Goal: Task Accomplishment & Management: Use online tool/utility

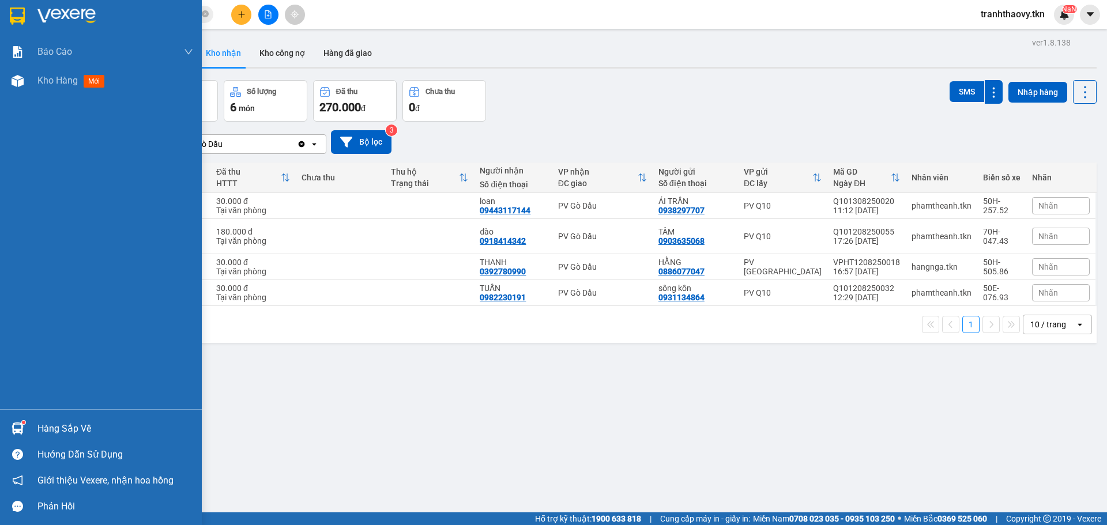
click at [82, 425] on div "Hàng sắp về" at bounding box center [115, 428] width 156 height 17
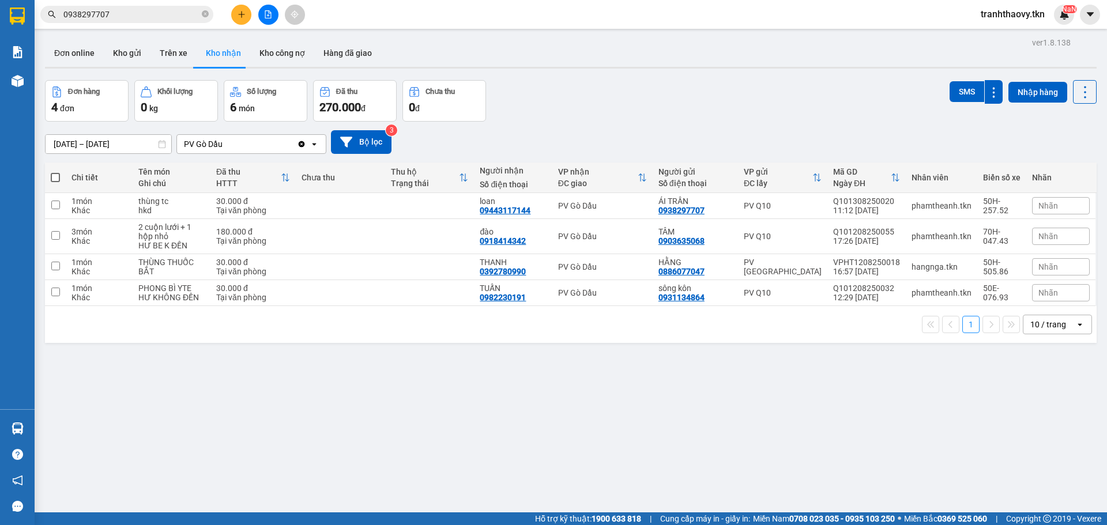
click at [572, 396] on section "Kết quả tìm kiếm ( 8 ) Bộ lọc Mã ĐH Trạng thái Món hàng Thu hộ Tổng cước Chưa c…" at bounding box center [553, 262] width 1107 height 525
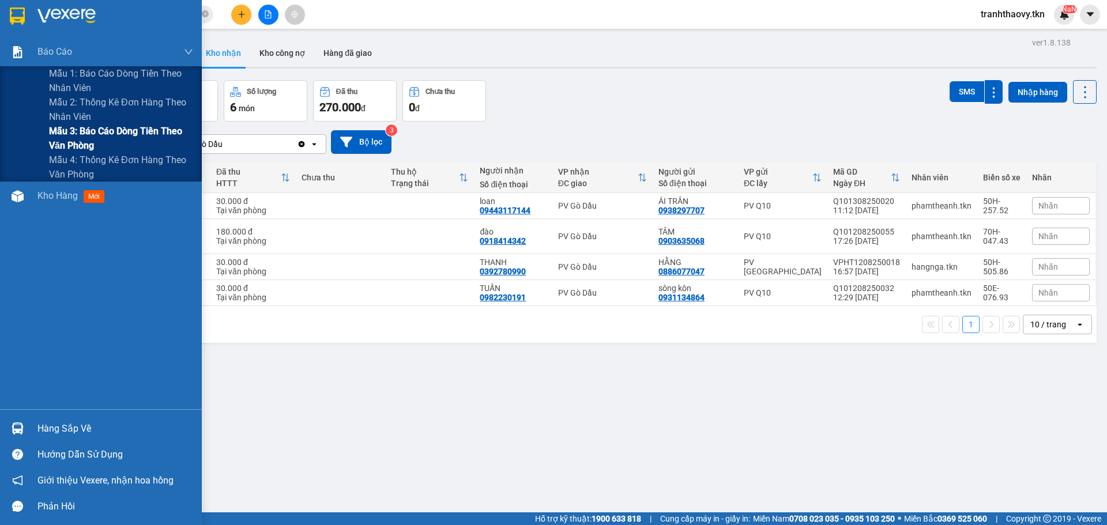
click at [81, 130] on span "Mẫu 3: Báo cáo dòng tiền theo văn phòng" at bounding box center [121, 138] width 144 height 29
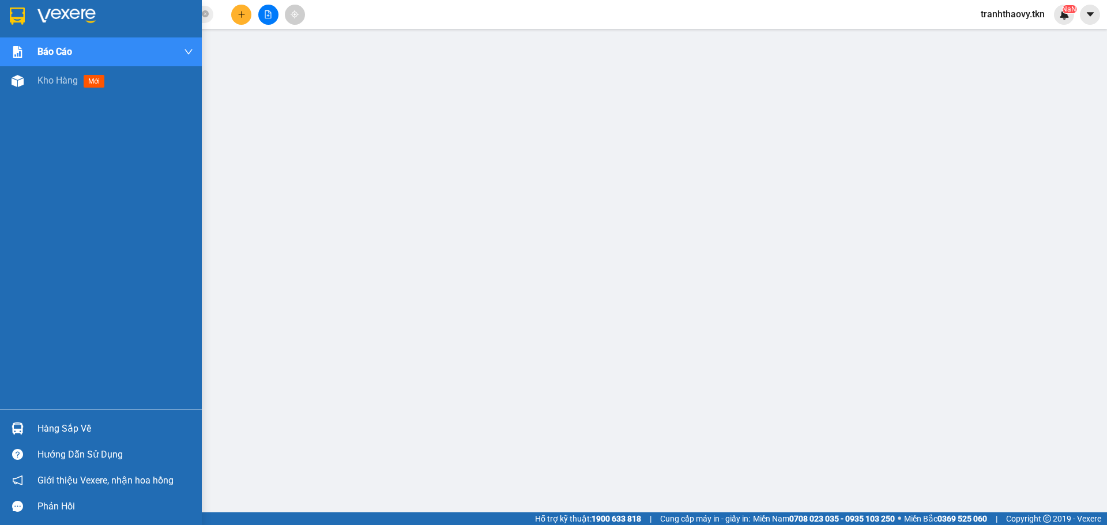
click at [20, 417] on div "Hàng sắp về" at bounding box center [101, 429] width 202 height 26
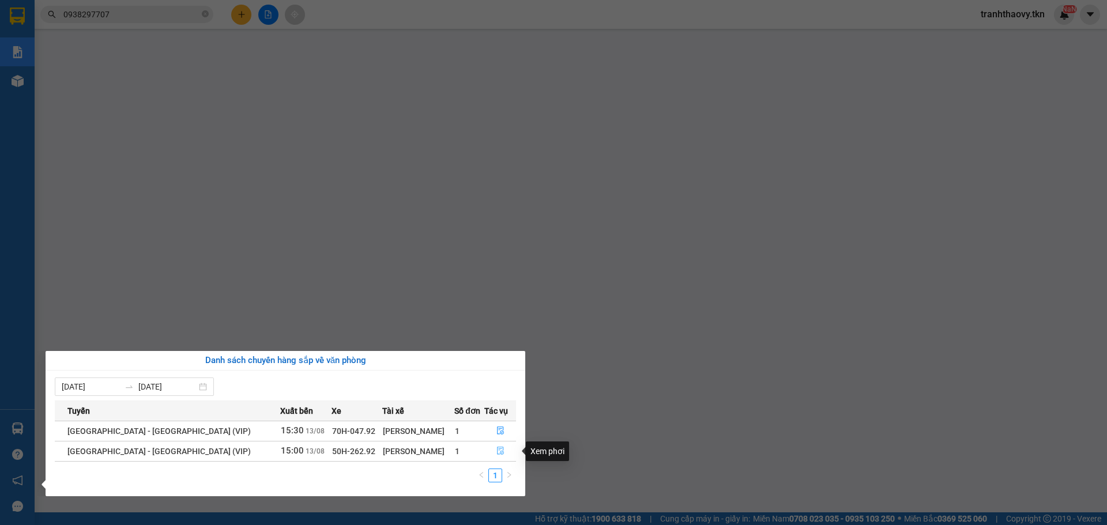
click at [487, 450] on button "button" at bounding box center [500, 451] width 31 height 18
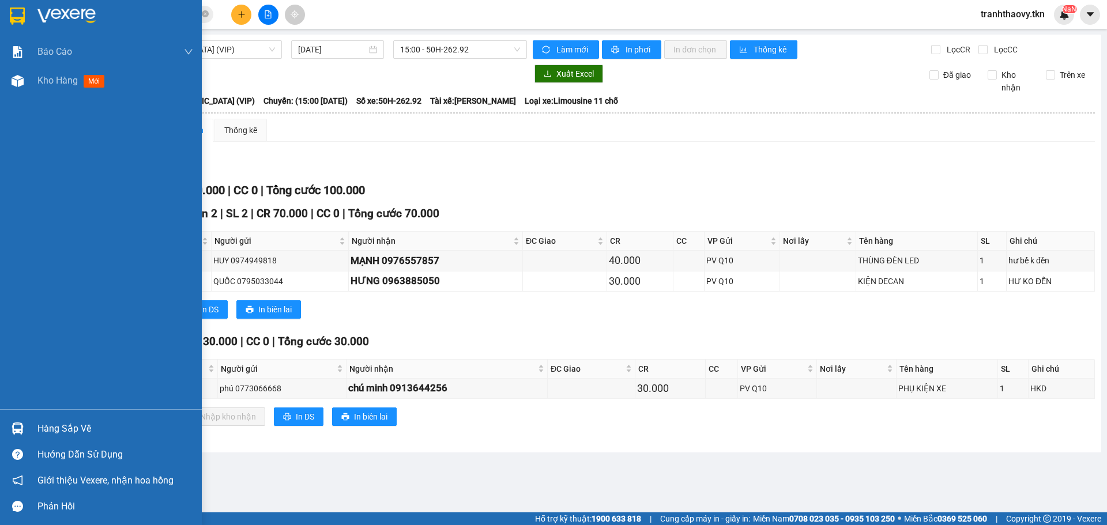
click at [36, 429] on div "Hàng sắp về" at bounding box center [101, 429] width 202 height 26
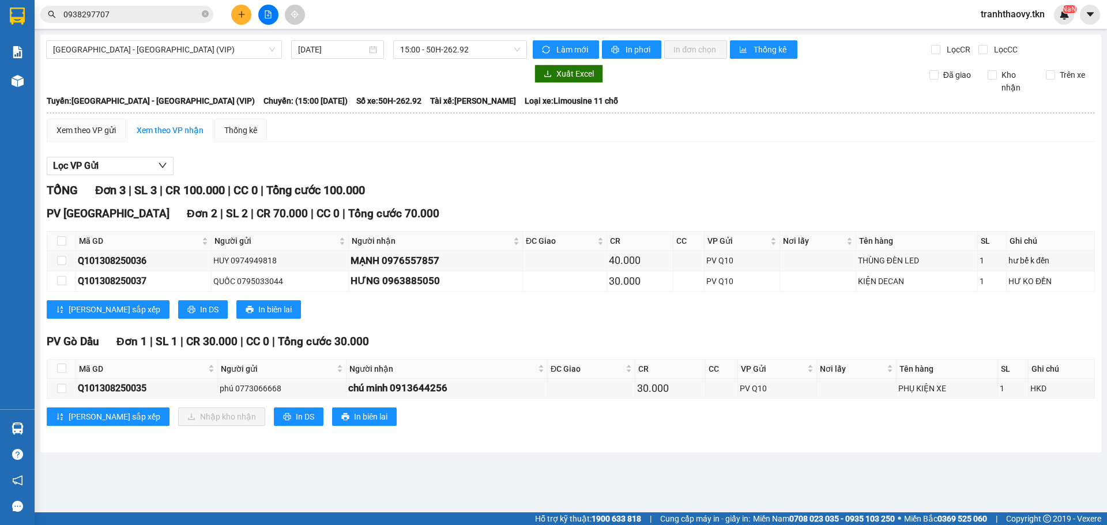
click at [508, 333] on section "Kết quả tìm kiếm ( 8 ) Bộ lọc Mã ĐH Trạng thái Món hàng Thu hộ Tổng cước Chưa c…" at bounding box center [553, 262] width 1107 height 525
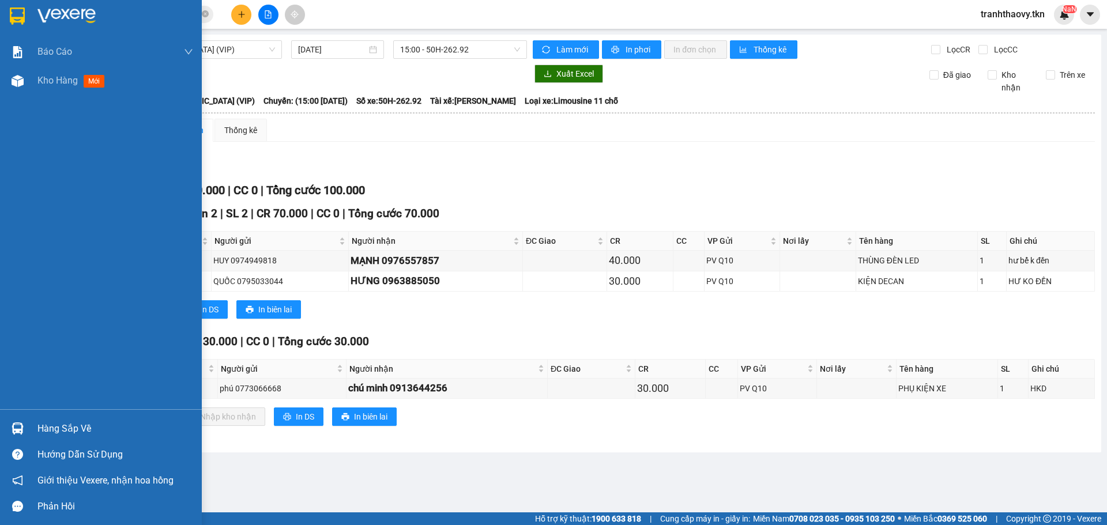
click at [8, 426] on div at bounding box center [17, 429] width 20 height 20
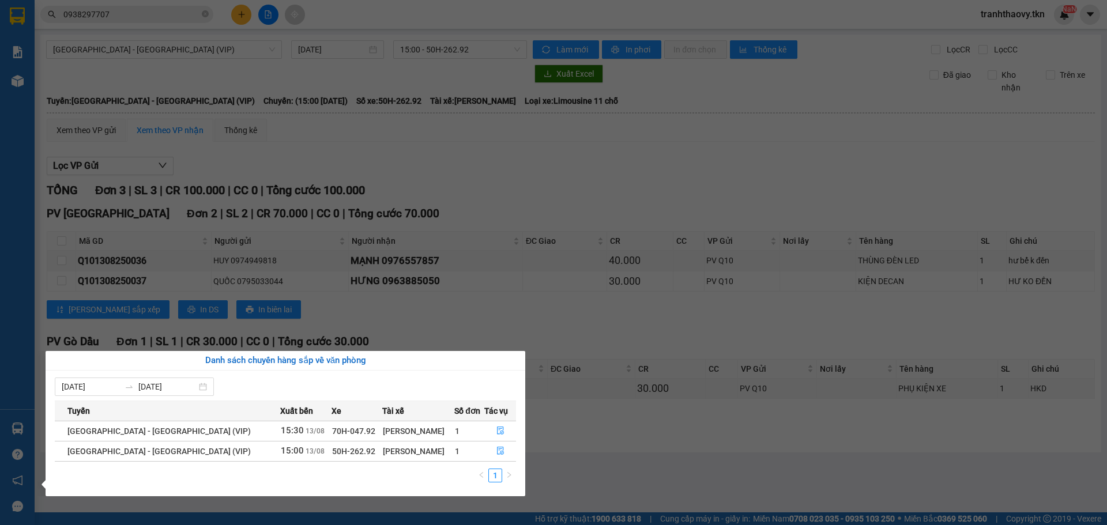
click at [694, 454] on section "Kết quả tìm kiếm ( 8 ) Bộ lọc Mã ĐH Trạng thái Món hàng Thu hộ Tổng cước Chưa c…" at bounding box center [553, 262] width 1107 height 525
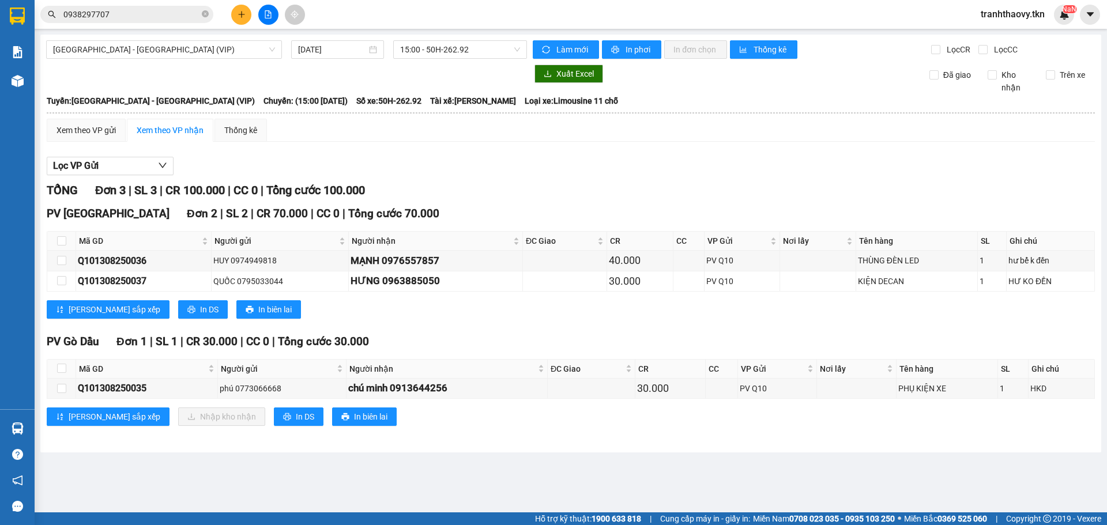
click at [829, 181] on div "Lọc VP Gửi TỔNG Đơn 3 | SL 3 | CR 100.000 | CC 0 | Tổng cước 100.000 PV [GEOGR…" at bounding box center [571, 296] width 1049 height 290
click at [60, 371] on input "checkbox" at bounding box center [61, 368] width 9 height 9
checkbox input "true"
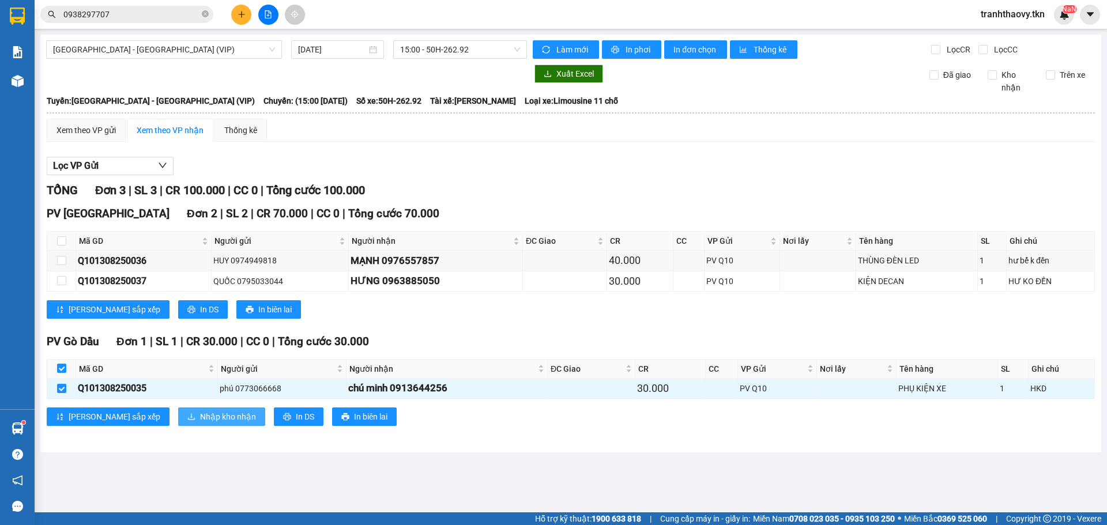
click at [200, 413] on span "Nhập kho nhận" at bounding box center [228, 417] width 56 height 13
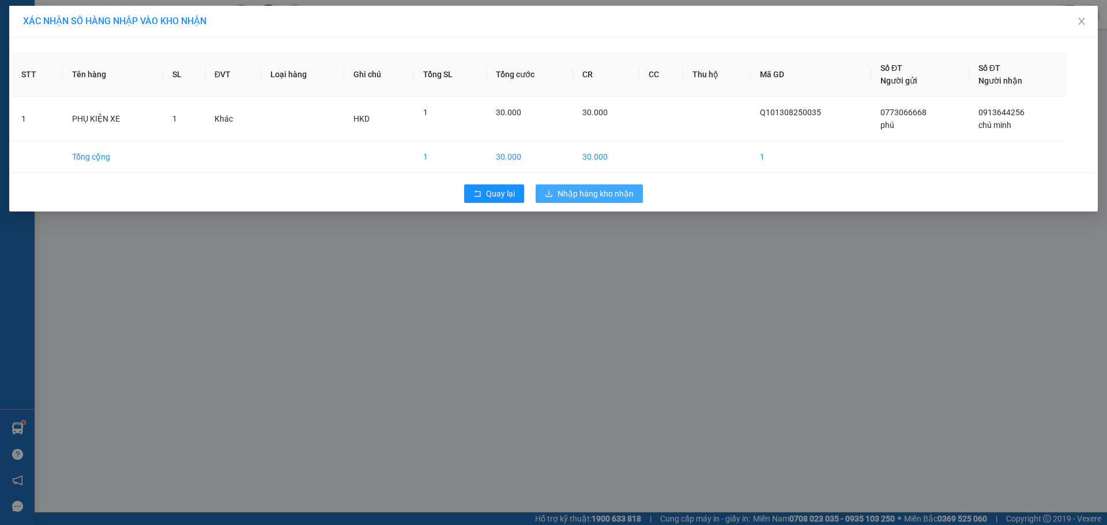
click at [613, 175] on div "STT Tên hàng SL ĐVT Loại hàng Ghi chú Tổng SL Tổng cước CR CC Thu hộ Mã GD Số Đ…" at bounding box center [553, 124] width 1089 height 174
click at [606, 180] on div "Quay lại Nhập hàng kho nhận" at bounding box center [553, 194] width 1083 height 30
click at [591, 198] on span "Nhập hàng kho nhận" at bounding box center [596, 193] width 76 height 13
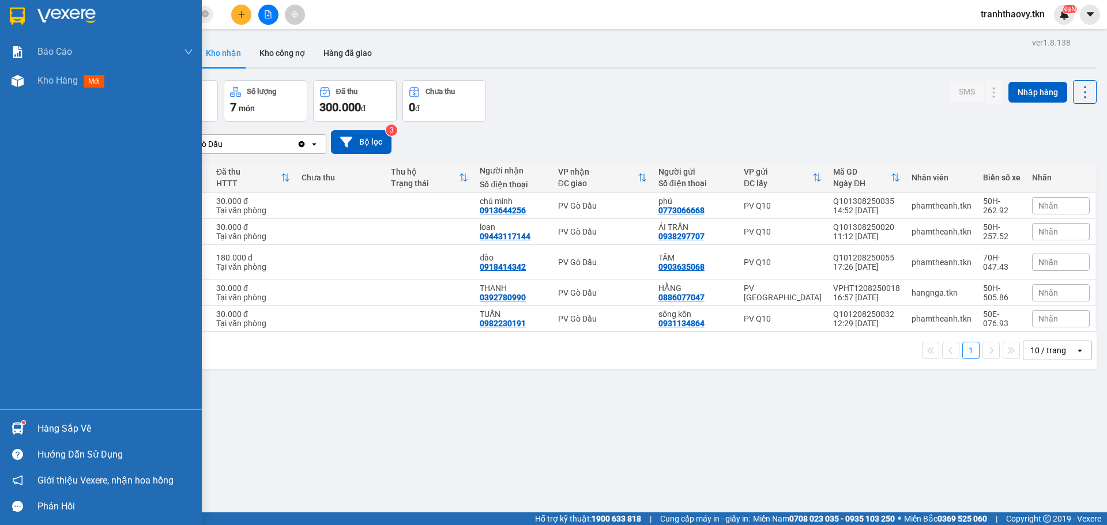
click at [28, 430] on div "Hàng sắp về" at bounding box center [101, 429] width 202 height 26
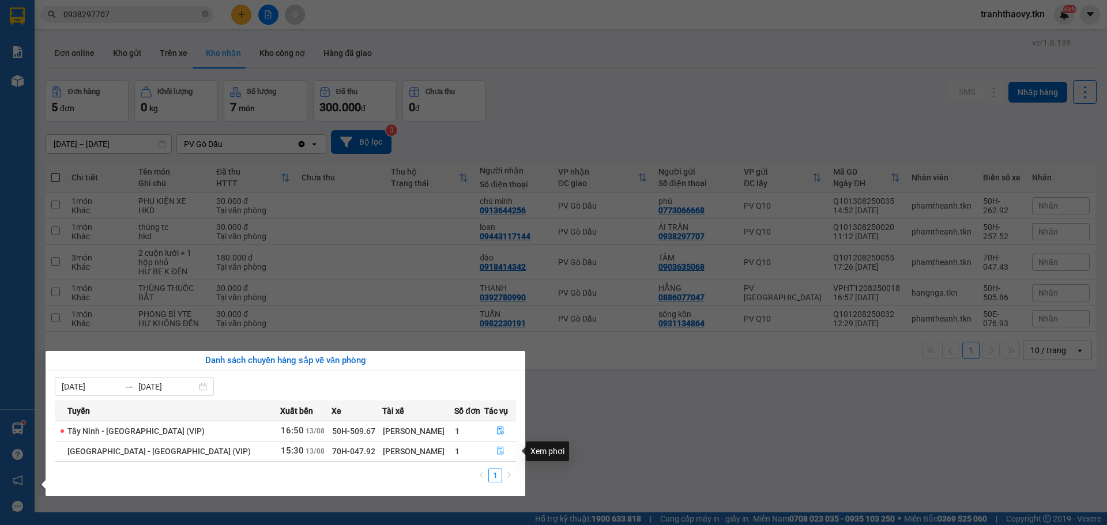
click at [497, 451] on icon "file-done" at bounding box center [501, 451] width 8 height 8
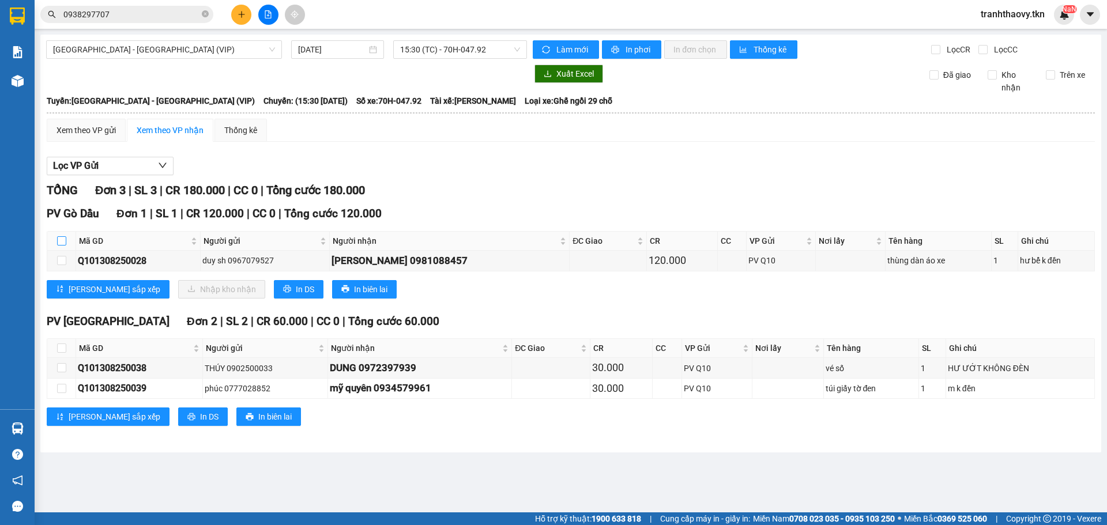
click at [57, 237] on input "checkbox" at bounding box center [61, 240] width 9 height 9
checkbox input "true"
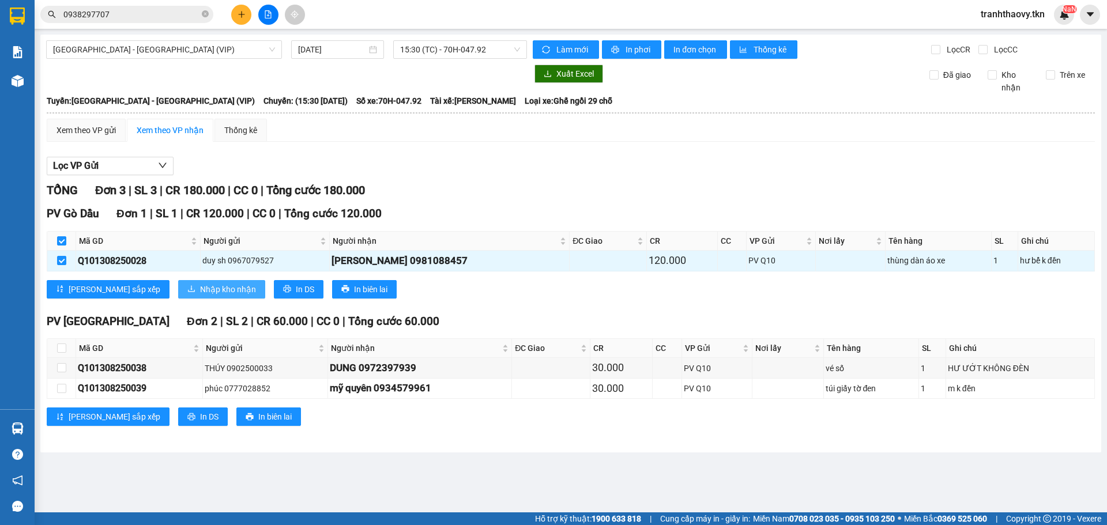
click at [200, 291] on span "Nhập kho nhận" at bounding box center [228, 289] width 56 height 13
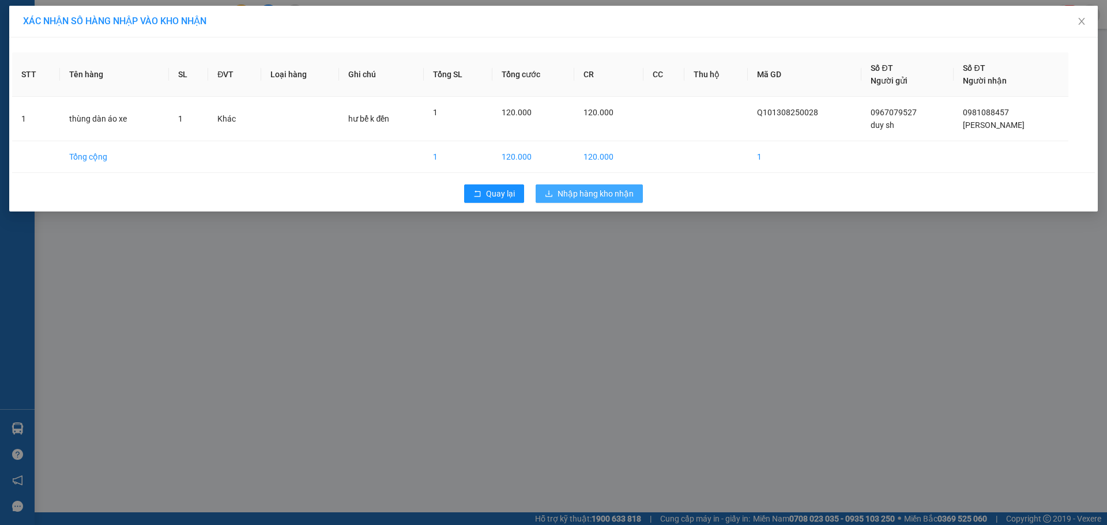
click at [598, 196] on span "Nhập hàng kho nhận" at bounding box center [596, 193] width 76 height 13
